Goal: Task Accomplishment & Management: Manage account settings

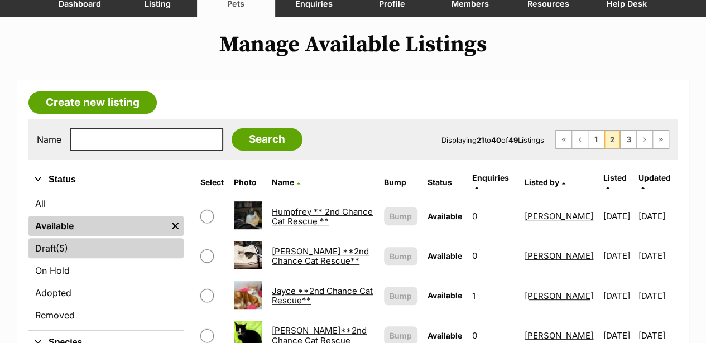
scroll to position [112, 0]
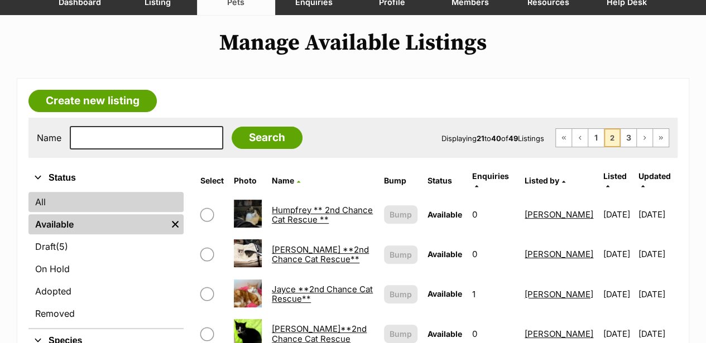
click at [46, 204] on link "All" at bounding box center [105, 202] width 155 height 20
click at [48, 200] on link "All" at bounding box center [105, 202] width 155 height 20
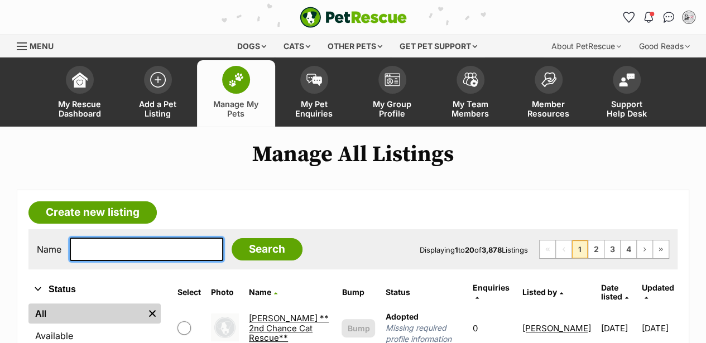
click at [93, 250] on input "text" at bounding box center [147, 249] width 154 height 23
paste input "Chloe"
type input "Chloe"
click at [232, 238] on input "Search" at bounding box center [267, 249] width 71 height 22
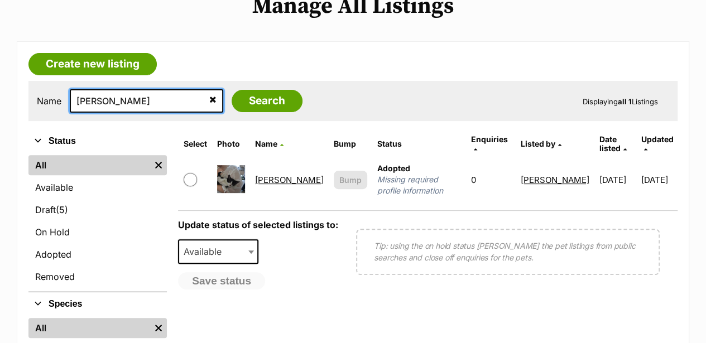
click at [88, 102] on input "Chloe" at bounding box center [147, 100] width 154 height 23
type input "Cloe"
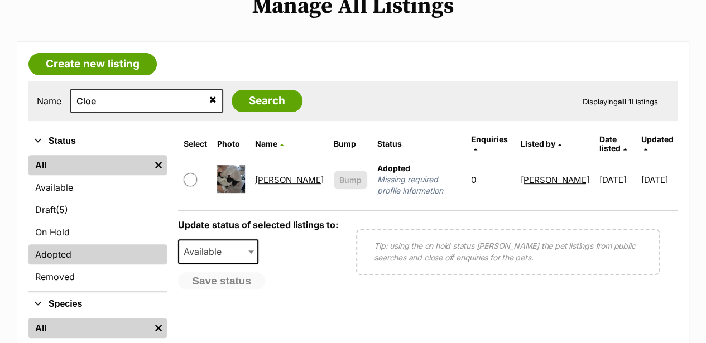
click at [62, 253] on link "Adopted" at bounding box center [97, 255] width 138 height 20
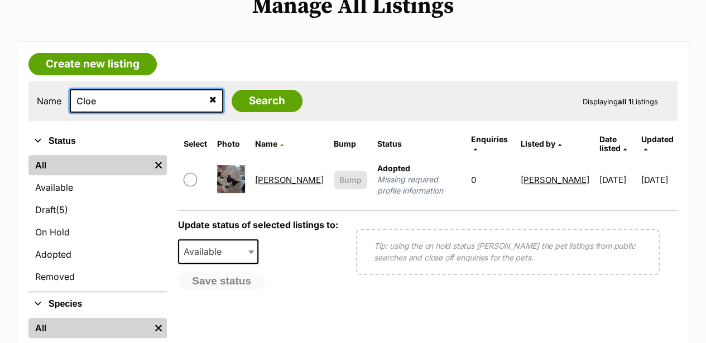
click at [82, 97] on input "Cloe" at bounding box center [147, 100] width 154 height 23
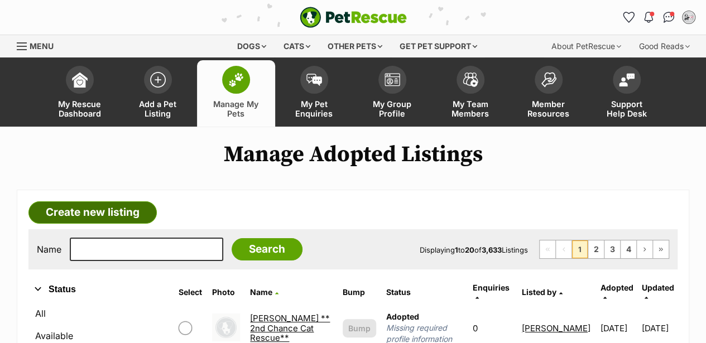
click at [82, 205] on link "Create new listing" at bounding box center [92, 213] width 128 height 22
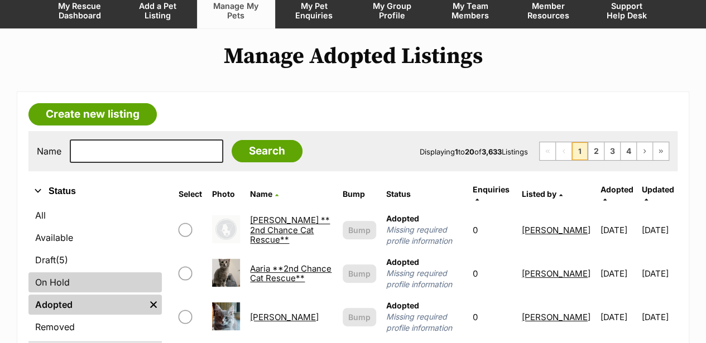
scroll to position [112, 0]
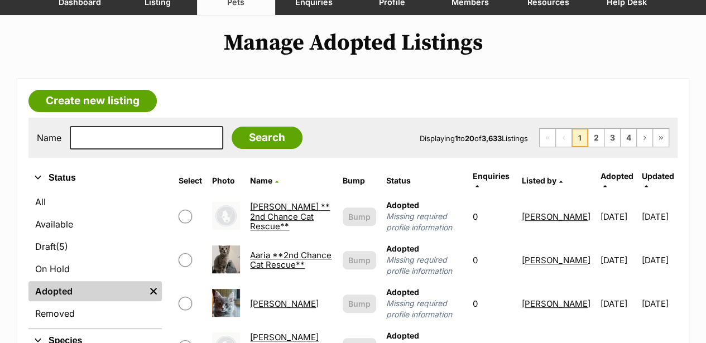
click at [74, 298] on link "Adopted" at bounding box center [86, 291] width 117 height 20
click at [94, 292] on link "Adopted" at bounding box center [86, 291] width 117 height 20
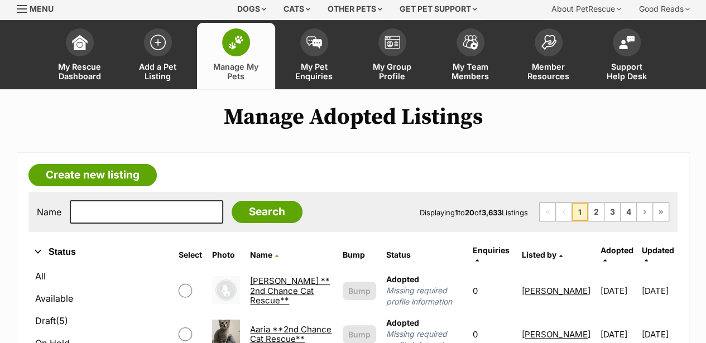
scroll to position [37, 0]
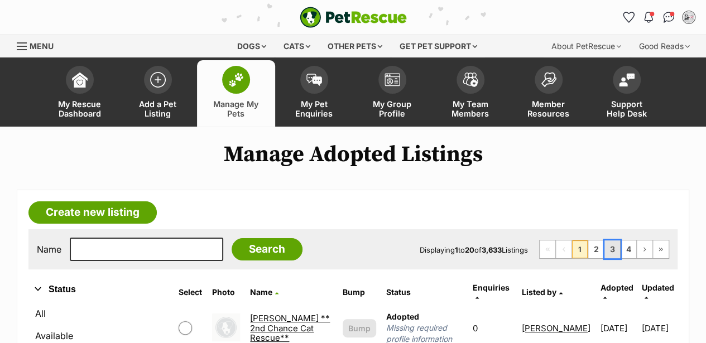
click at [608, 250] on link "3" at bounding box center [613, 250] width 16 height 18
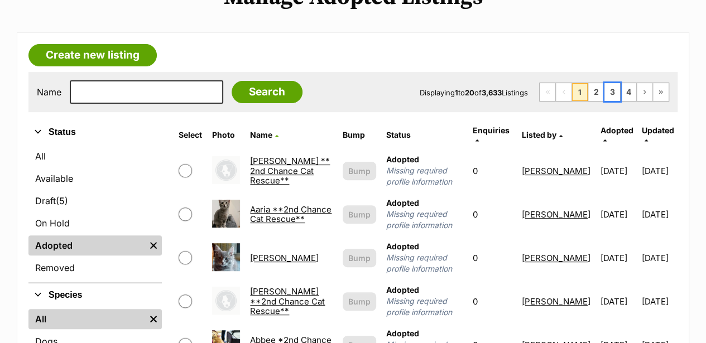
scroll to position [186, 0]
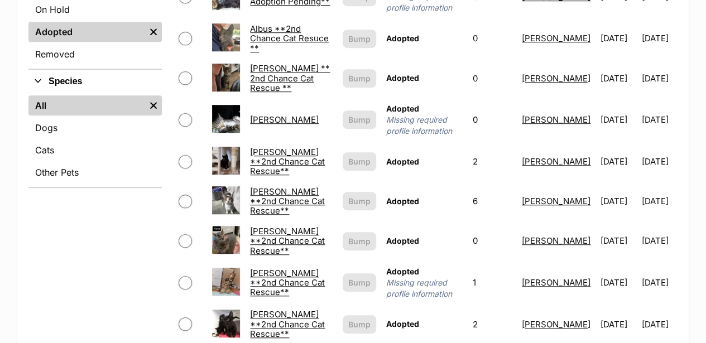
scroll to position [372, 0]
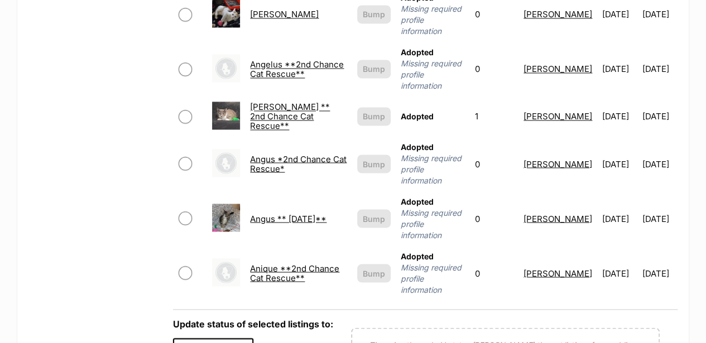
scroll to position [930, 0]
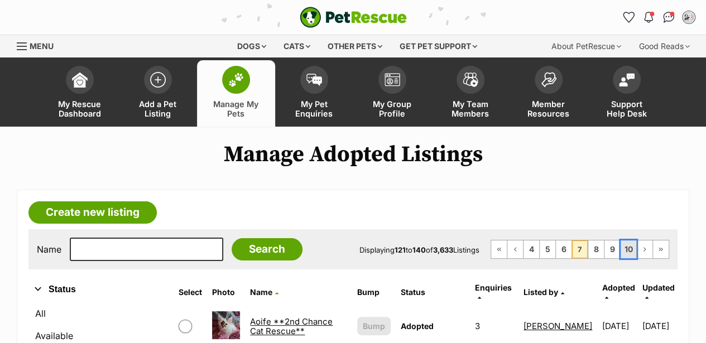
click at [629, 253] on link "10" at bounding box center [629, 250] width 16 height 18
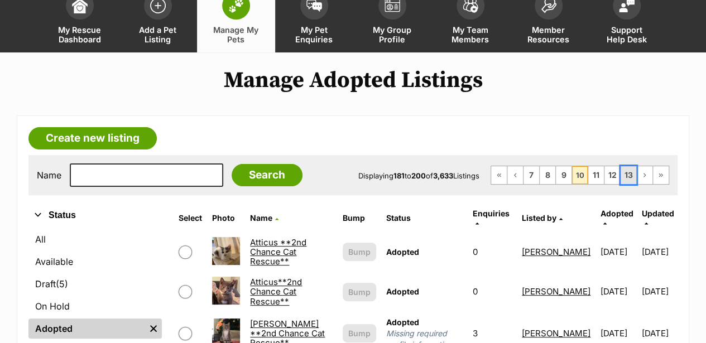
click at [631, 176] on link "13" at bounding box center [629, 175] width 16 height 18
click at [632, 173] on link "13" at bounding box center [629, 175] width 16 height 18
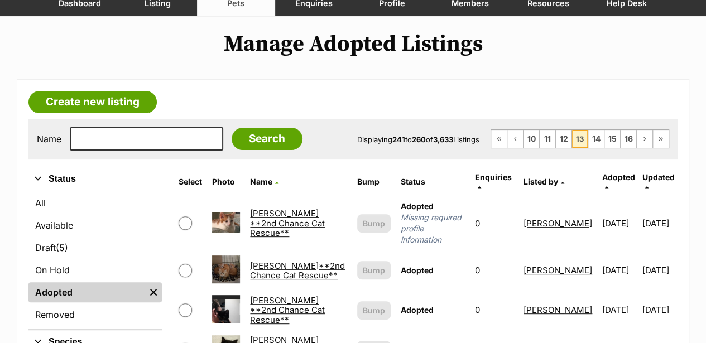
scroll to position [112, 0]
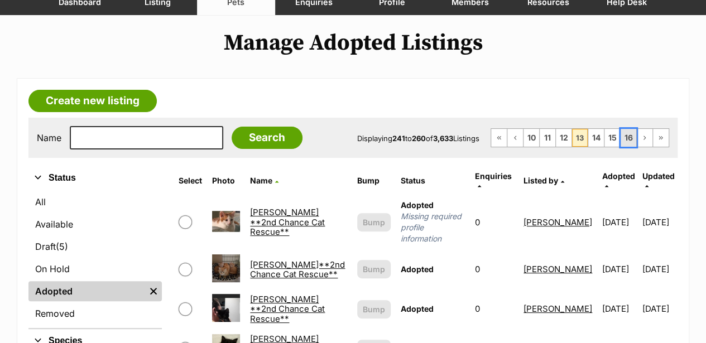
click at [625, 136] on link "16" at bounding box center [629, 138] width 16 height 18
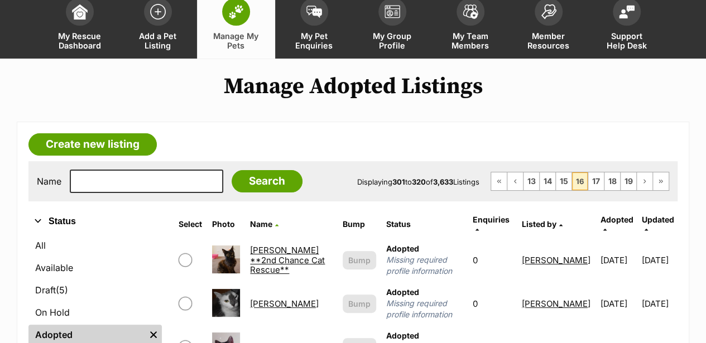
scroll to position [37, 0]
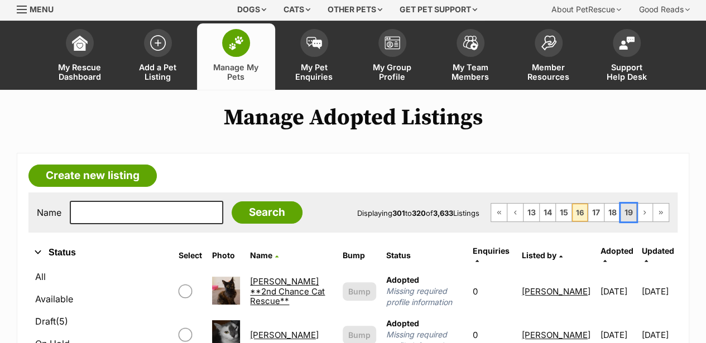
click at [632, 212] on link "19" at bounding box center [629, 213] width 16 height 18
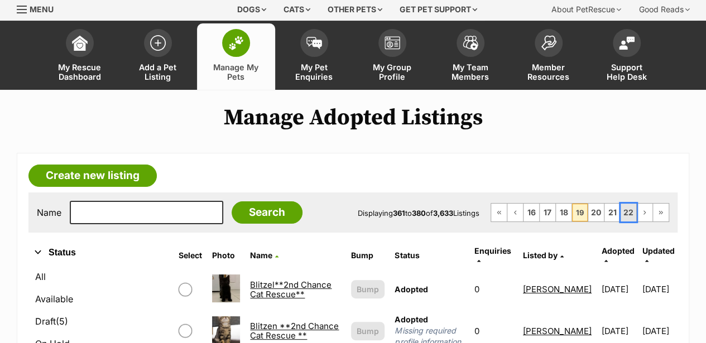
click at [632, 209] on link "22" at bounding box center [629, 213] width 16 height 18
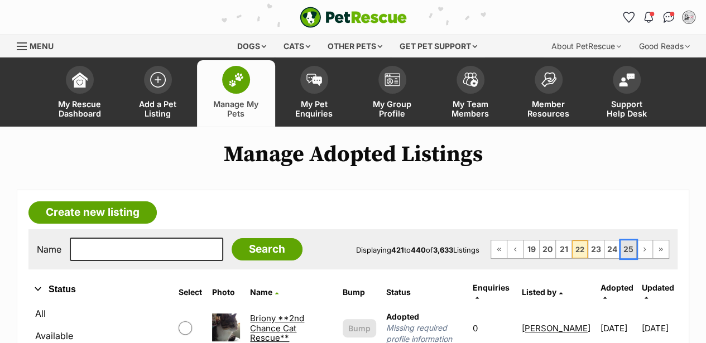
click at [629, 247] on link "25" at bounding box center [629, 250] width 16 height 18
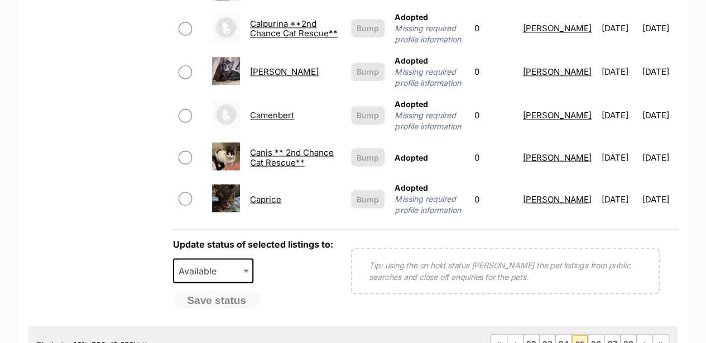
scroll to position [967, 0]
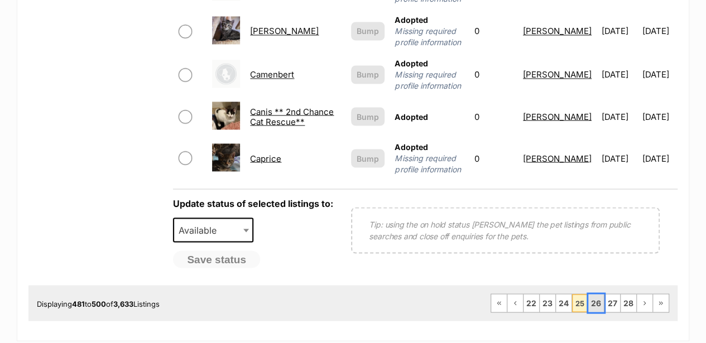
click at [595, 296] on link "26" at bounding box center [596, 303] width 16 height 18
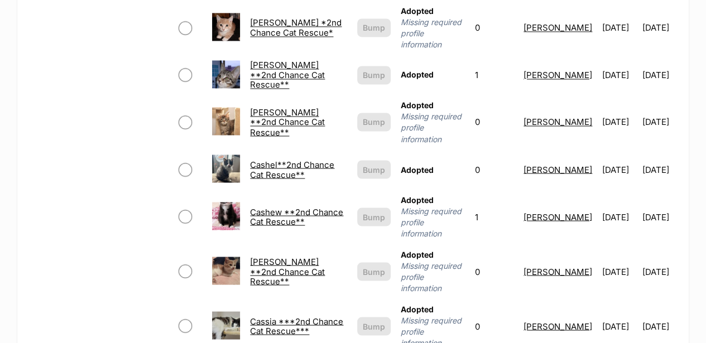
scroll to position [930, 0]
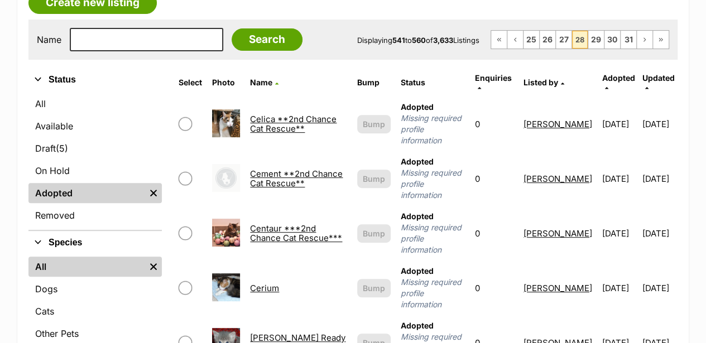
scroll to position [223, 0]
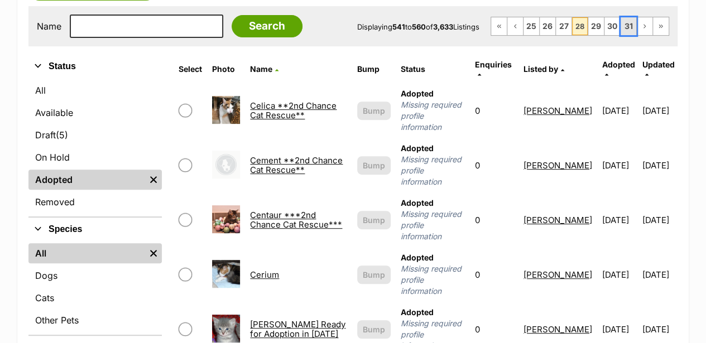
click at [631, 27] on link "31" at bounding box center [629, 26] width 16 height 18
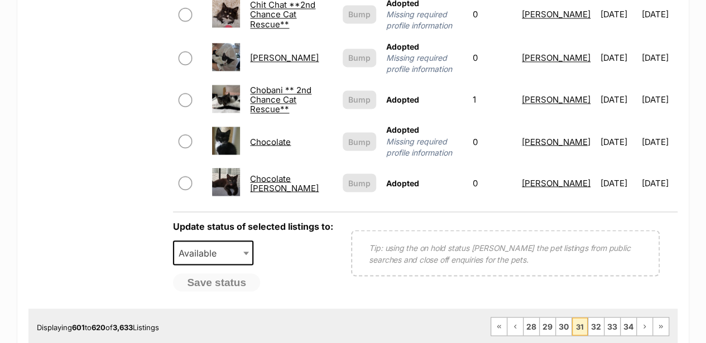
scroll to position [930, 0]
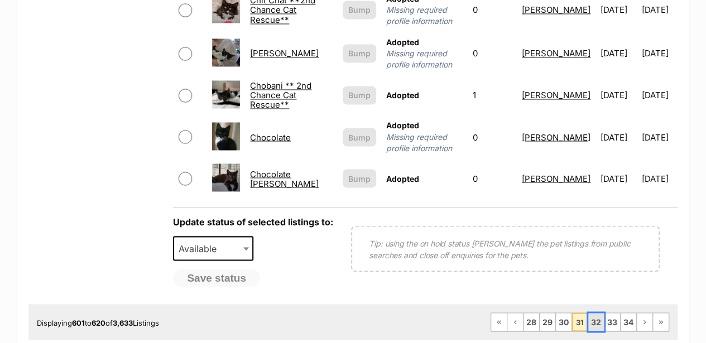
click at [600, 314] on link "32" at bounding box center [596, 322] width 16 height 18
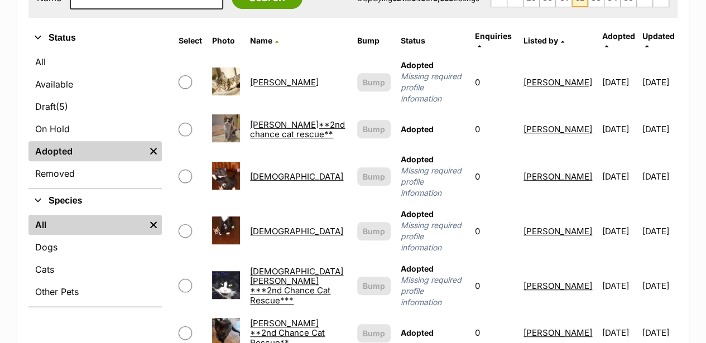
scroll to position [223, 0]
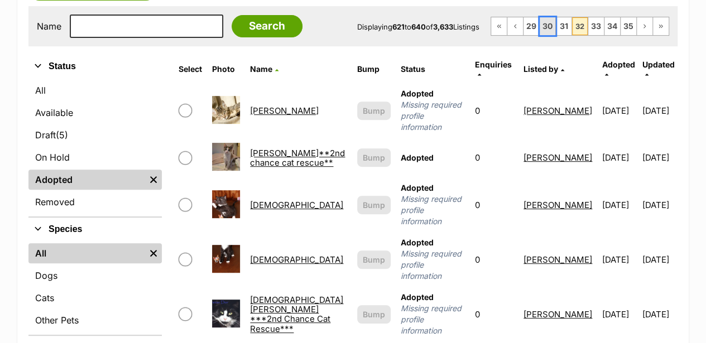
click at [546, 25] on link "30" at bounding box center [548, 26] width 16 height 18
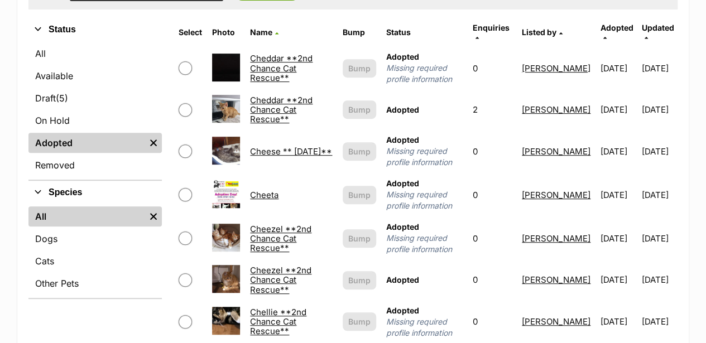
scroll to position [112, 0]
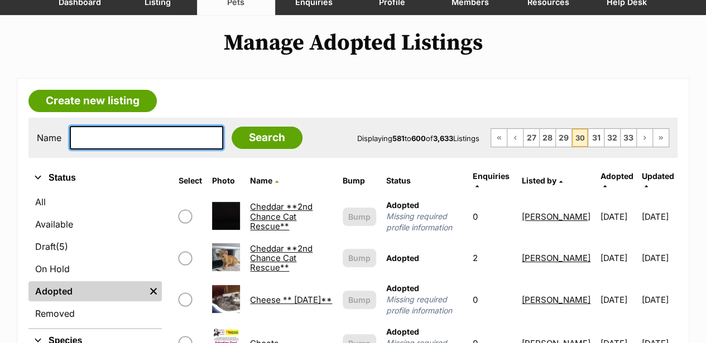
click at [103, 135] on input "text" at bounding box center [147, 137] width 154 height 23
type input "Fae"
click at [232, 127] on input "Search" at bounding box center [267, 138] width 71 height 22
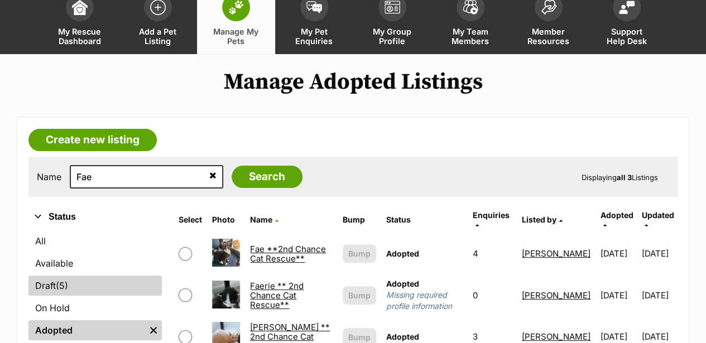
scroll to position [74, 0]
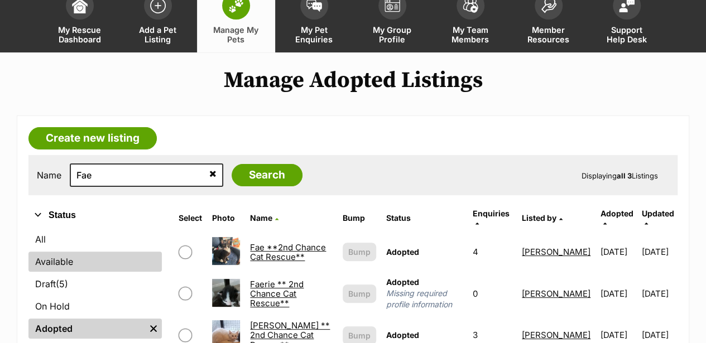
click at [69, 265] on link "Available" at bounding box center [94, 262] width 133 height 20
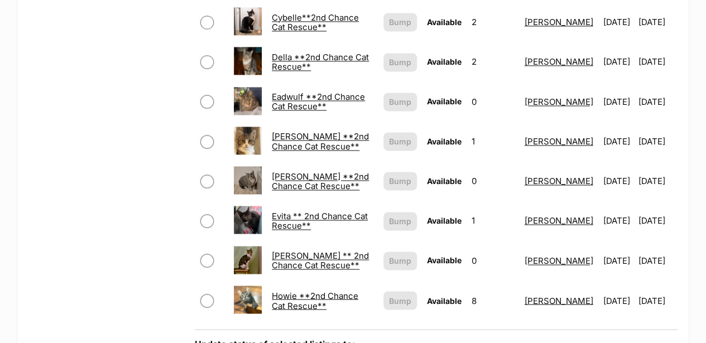
scroll to position [930, 0]
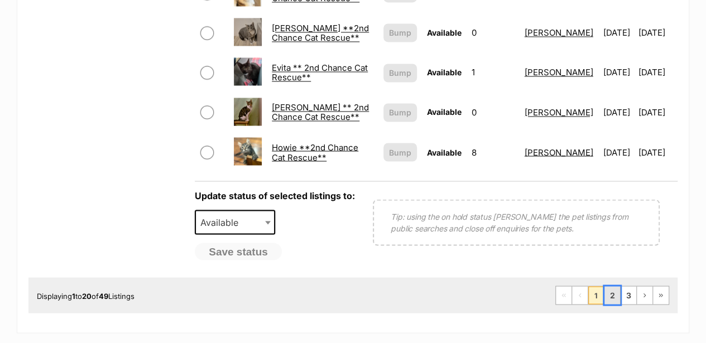
click at [614, 286] on link "2" at bounding box center [613, 295] width 16 height 18
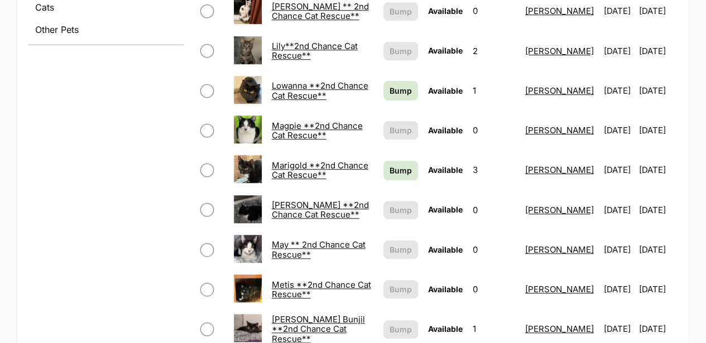
scroll to position [521, 0]
